Goal: Task Accomplishment & Management: Use online tool/utility

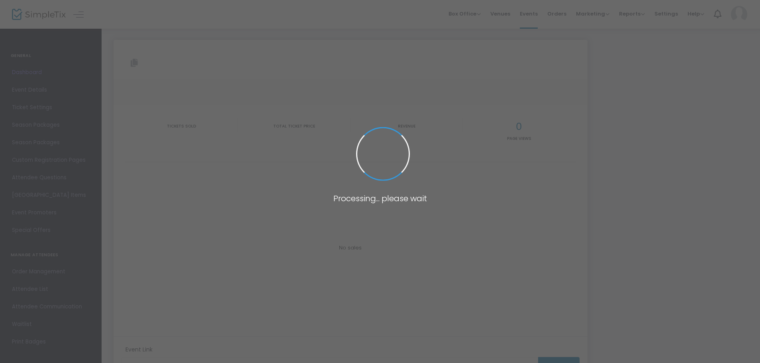
type input "[URL][DOMAIN_NAME]"
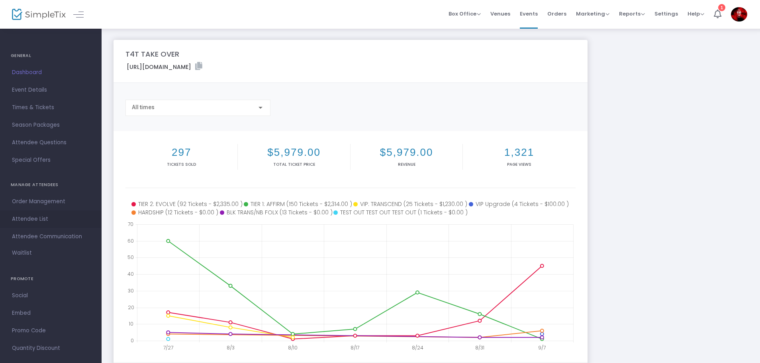
click at [36, 222] on span "Attendee List" at bounding box center [51, 219] width 78 height 10
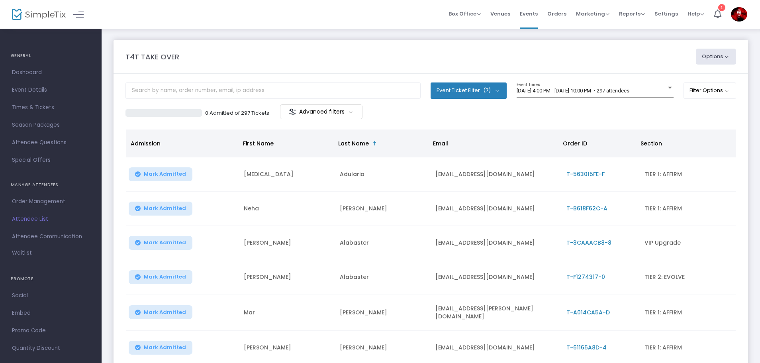
click at [719, 59] on button "Options" at bounding box center [716, 57] width 41 height 16
click at [702, 108] on li "Export to Mailchimp" at bounding box center [693, 112] width 73 height 16
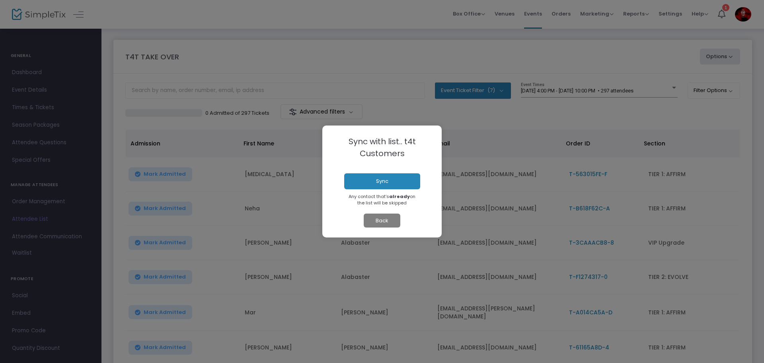
click at [361, 182] on button "Sync" at bounding box center [382, 181] width 76 height 16
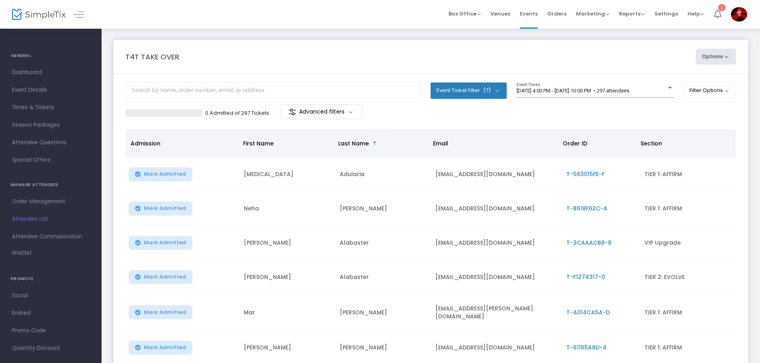
click at [721, 10] on div "1" at bounding box center [721, 7] width 7 height 7
